Goal: Task Accomplishment & Management: Manage account settings

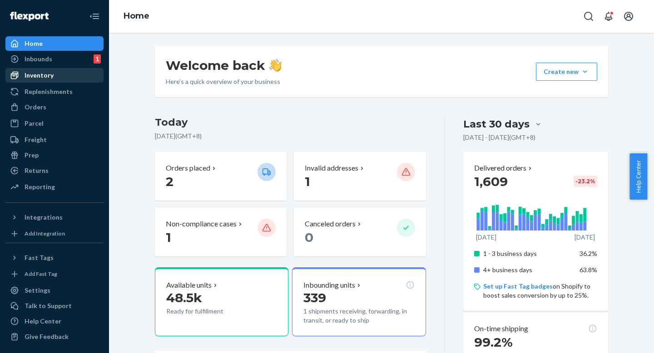
click at [49, 77] on div "Inventory" at bounding box center [39, 75] width 29 height 9
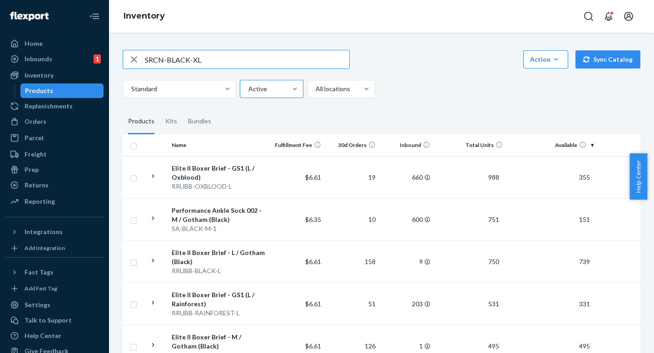
type input "SRCN-BLACK-XL"
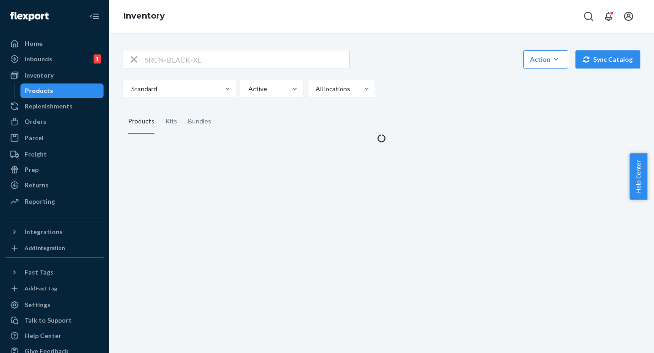
click at [366, 16] on div "Inventory" at bounding box center [381, 16] width 545 height 33
click at [366, 25] on div "Inventory" at bounding box center [381, 16] width 545 height 33
click at [366, 18] on div "Inventory" at bounding box center [381, 16] width 545 height 33
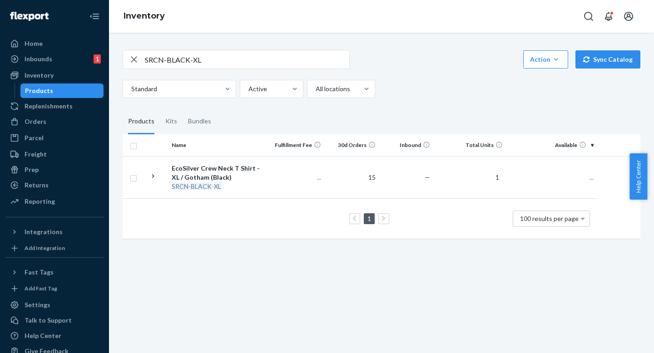
click at [366, 18] on div "Inventory" at bounding box center [381, 16] width 545 height 33
